Goal: Task Accomplishment & Management: Manage account settings

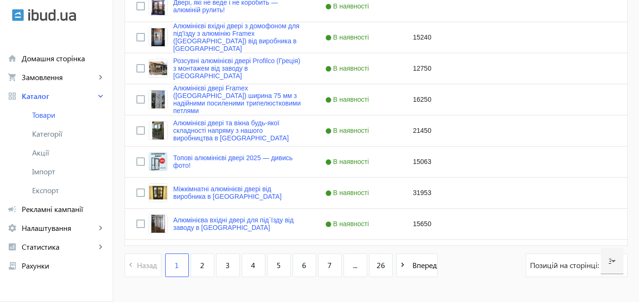
scroll to position [968, 0]
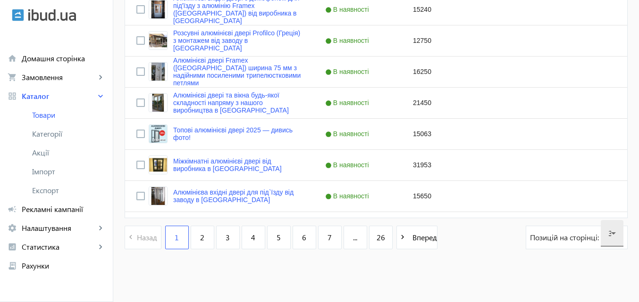
click at [614, 230] on icon at bounding box center [613, 233] width 11 height 11
click at [608, 204] on mat-option "120" at bounding box center [612, 205] width 23 height 23
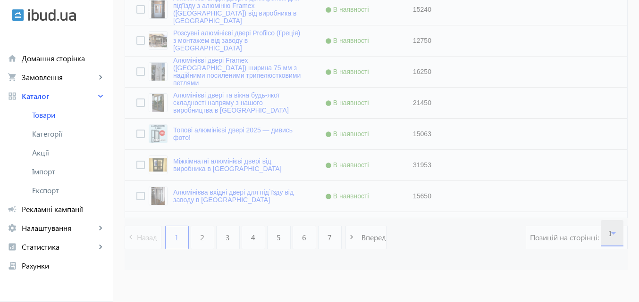
scroll to position [0, 0]
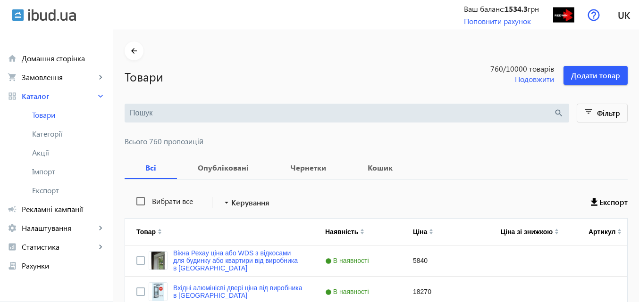
click at [150, 201] on label "Вибрати все" at bounding box center [171, 202] width 43 height 8
click at [150, 201] on input "Вибрати все" at bounding box center [140, 201] width 19 height 19
checkbox input "true"
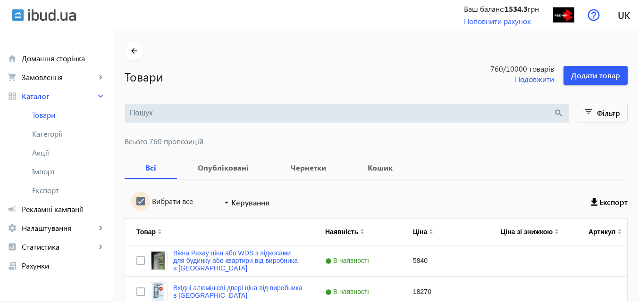
checkbox input "true"
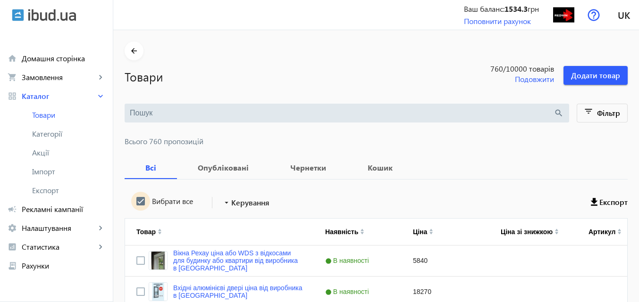
checkbox input "true"
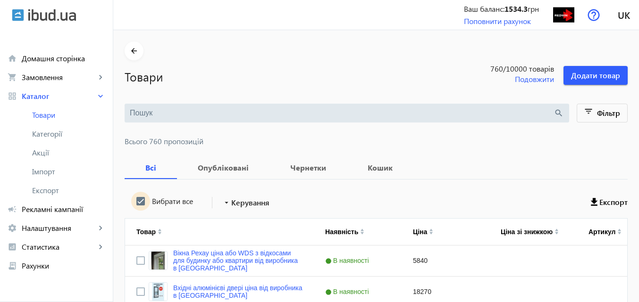
checkbox input "true"
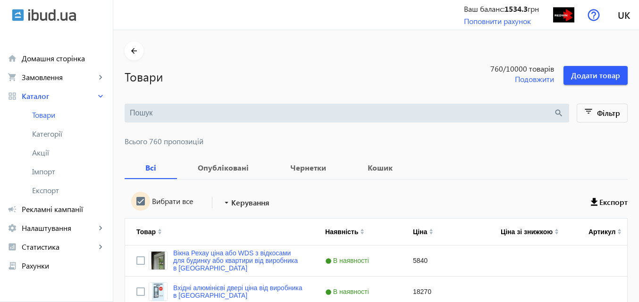
checkbox input "true"
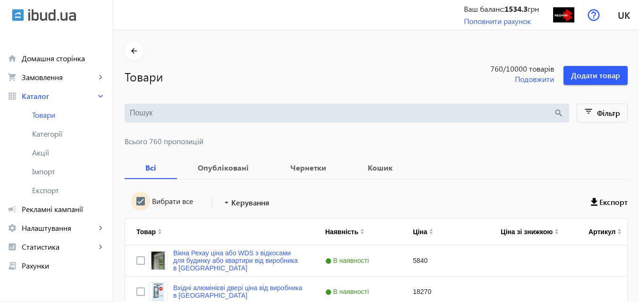
checkbox input "true"
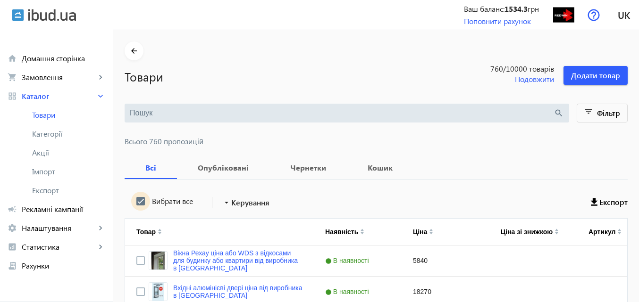
checkbox input "true"
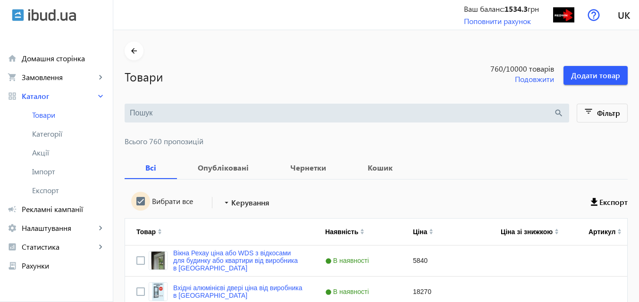
checkbox input "true"
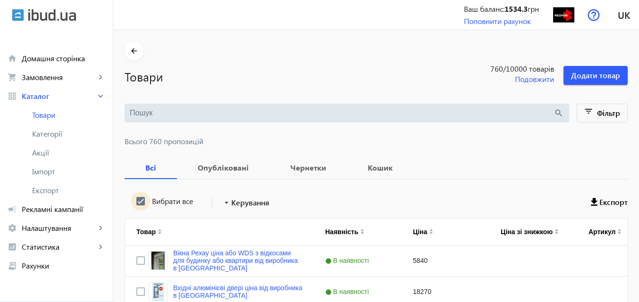
checkbox input "true"
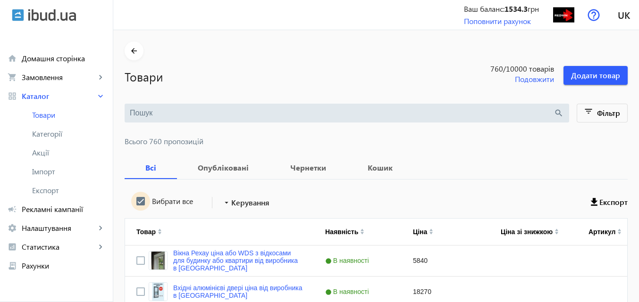
checkbox input "true"
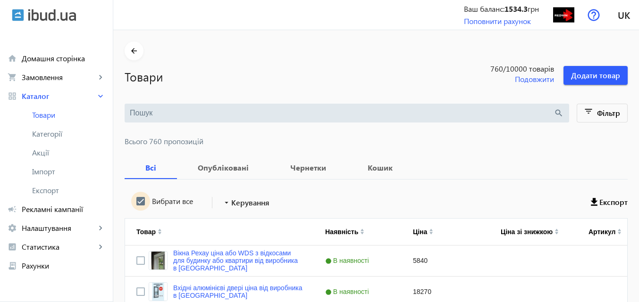
checkbox input "true"
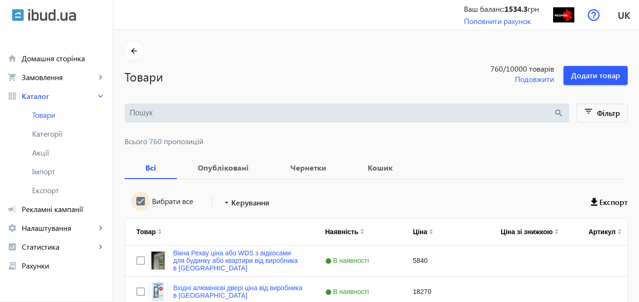
checkbox input "true"
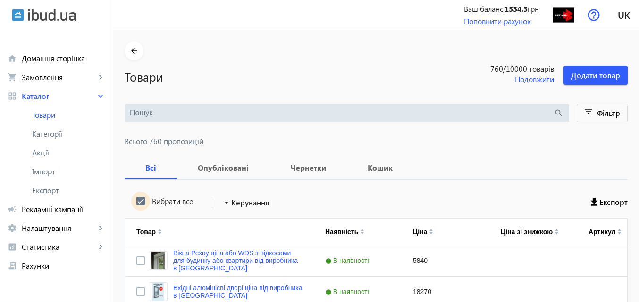
checkbox input "true"
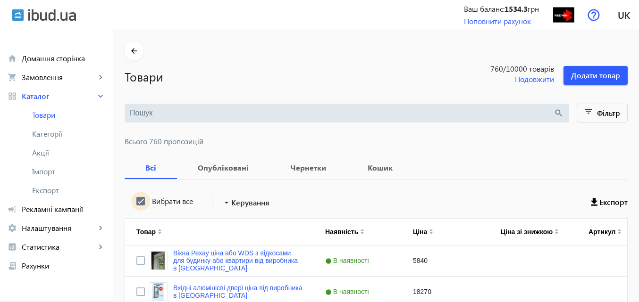
checkbox input "true"
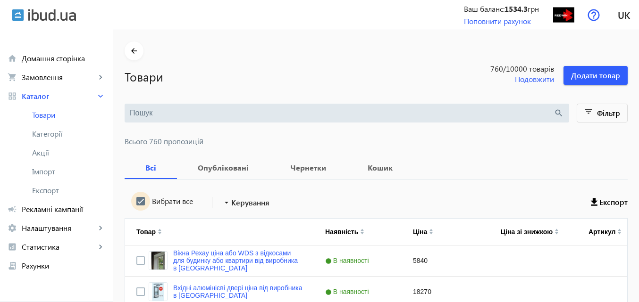
checkbox input "true"
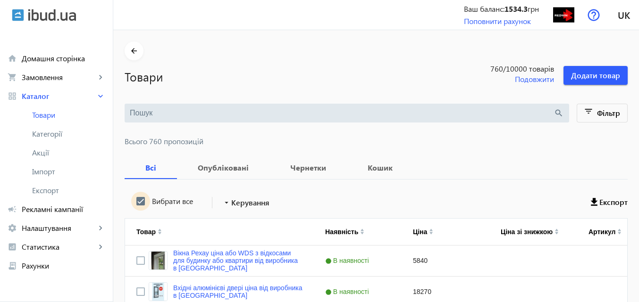
checkbox input "true"
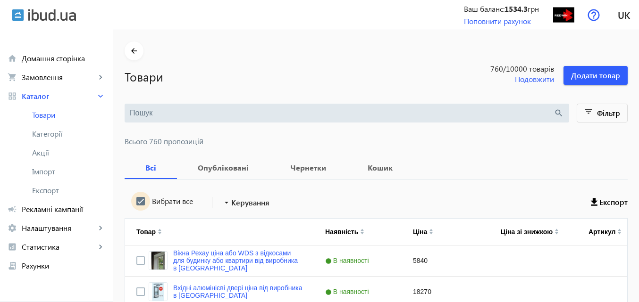
checkbox input "true"
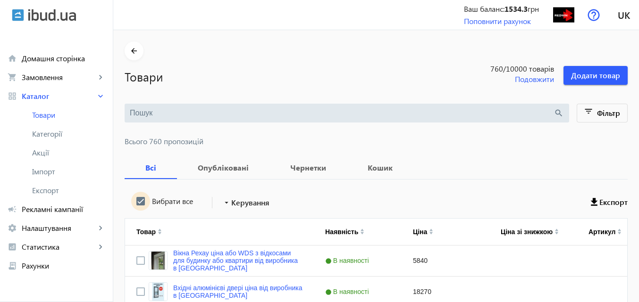
checkbox input "true"
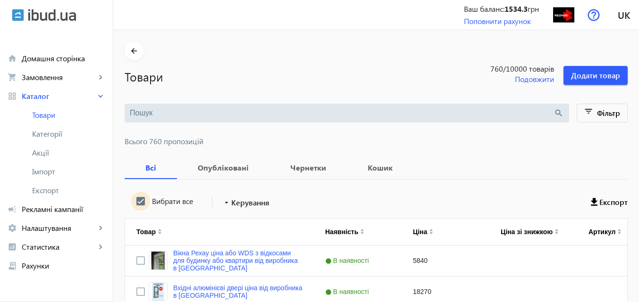
checkbox input "true"
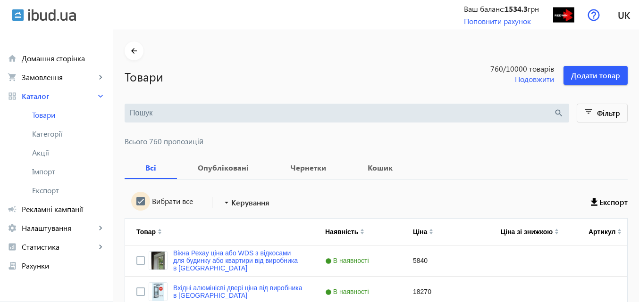
checkbox input "true"
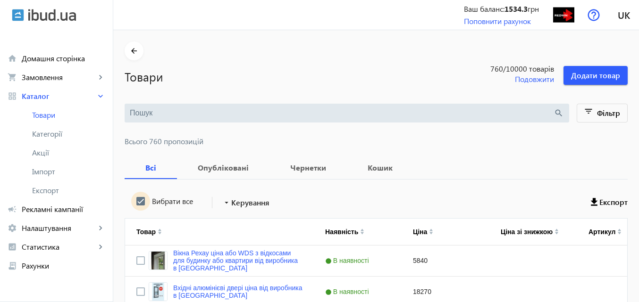
checkbox input "true"
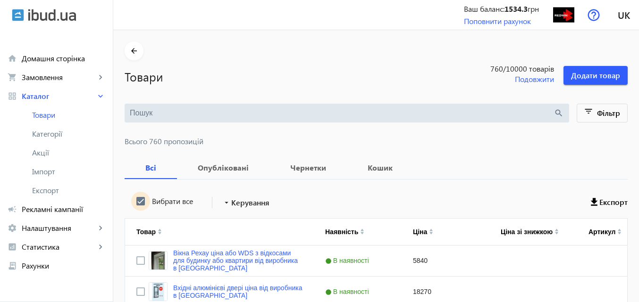
checkbox input "true"
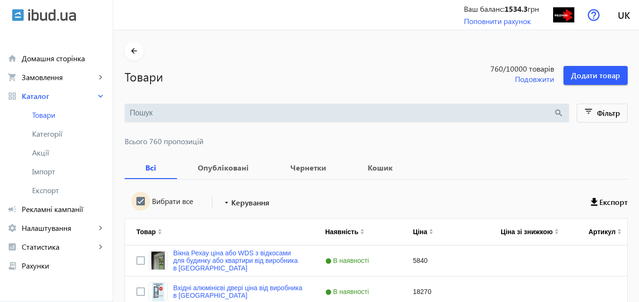
checkbox input "true"
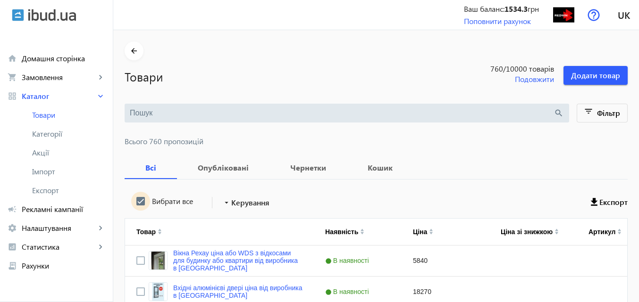
checkbox input "true"
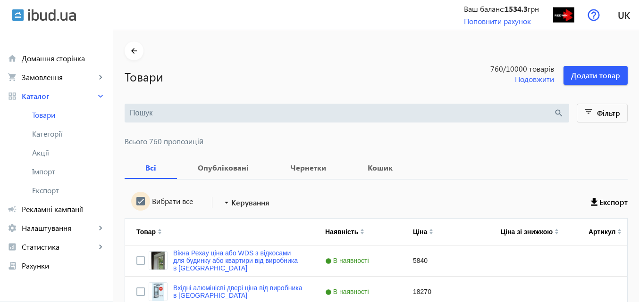
checkbox input "true"
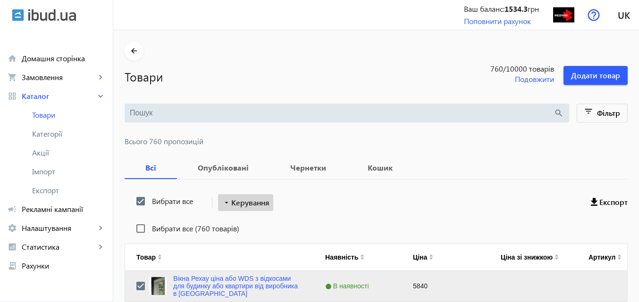
click at [253, 203] on span "Керування" at bounding box center [250, 202] width 38 height 11
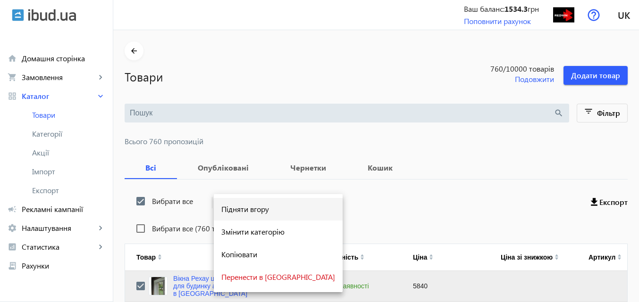
click at [262, 207] on span "Підняти вгору" at bounding box center [278, 210] width 114 height 8
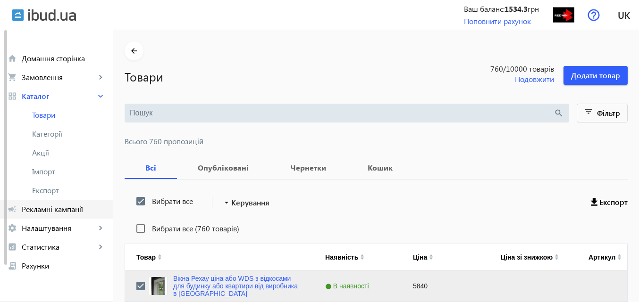
click at [48, 210] on span "Рекламні кампанії" at bounding box center [64, 209] width 84 height 9
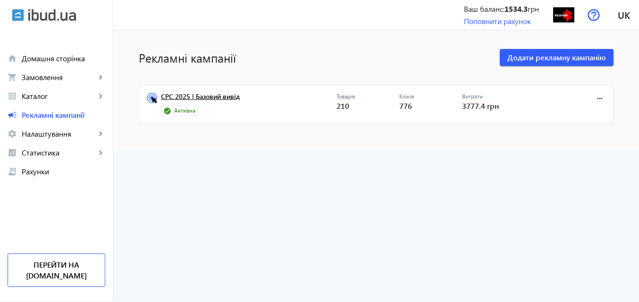
click at [220, 97] on link "CPC 2025 | Базовий вивід" at bounding box center [249, 99] width 176 height 13
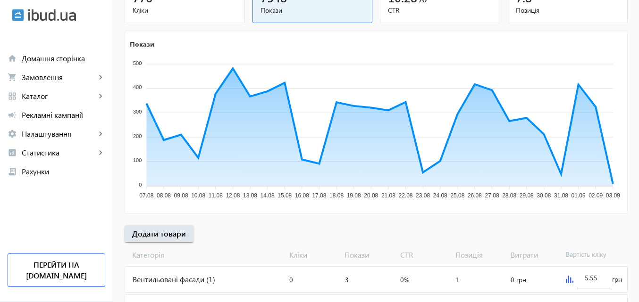
scroll to position [142, 0]
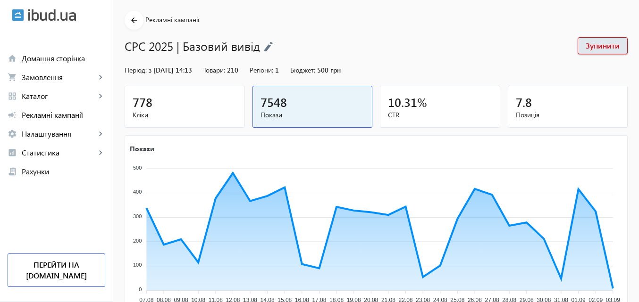
scroll to position [47, 0]
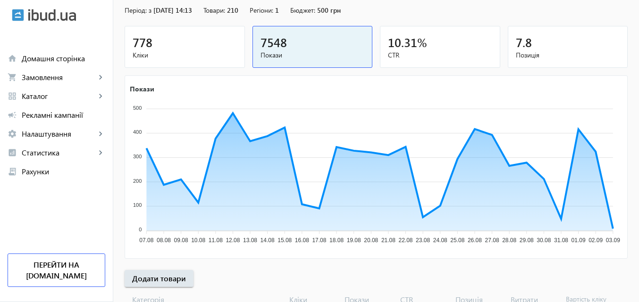
scroll to position [94, 0]
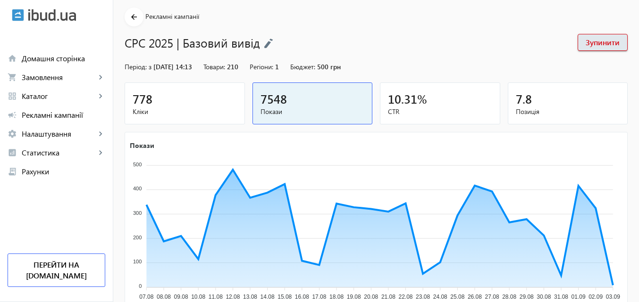
scroll to position [142, 0]
